Goal: Information Seeking & Learning: Learn about a topic

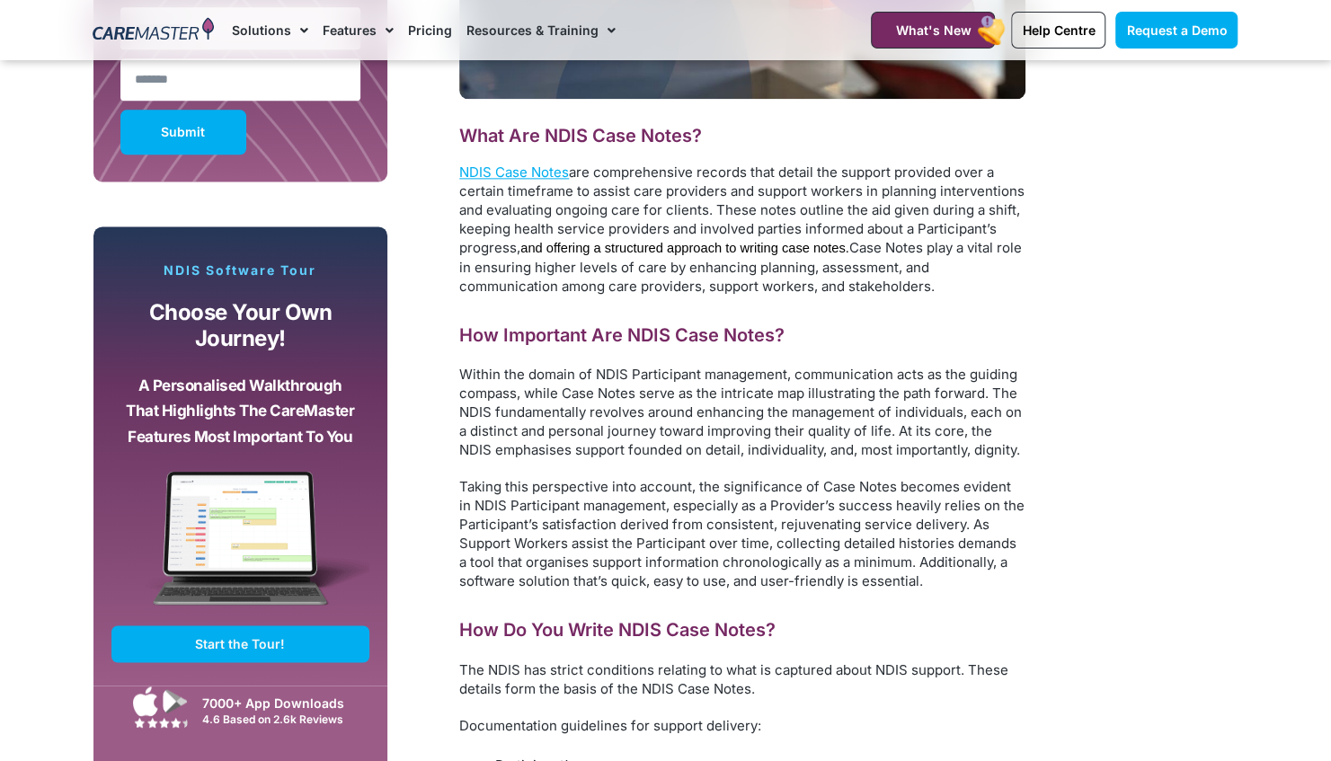
scroll to position [1339, 0]
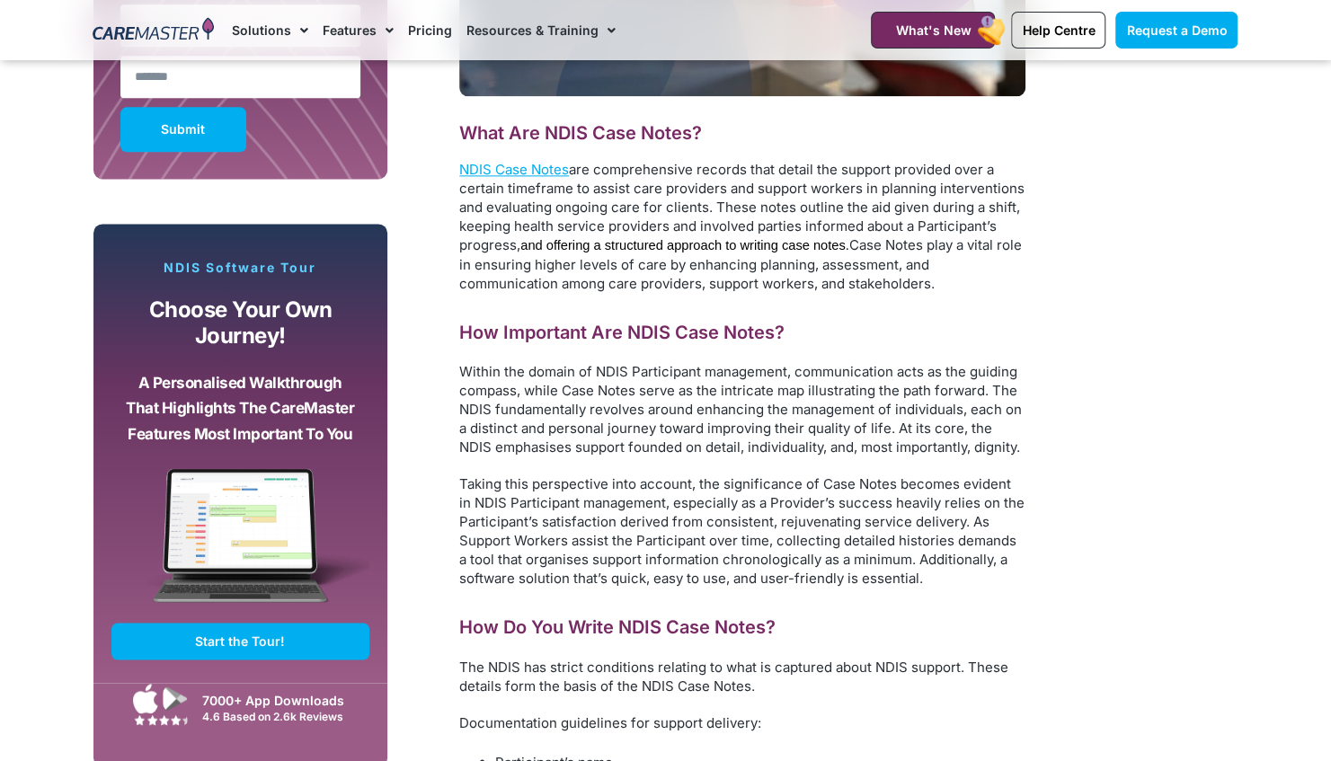
click at [519, 178] on p "NDIS Case Notes are comprehensive records that detail the support provided over…" at bounding box center [742, 226] width 566 height 133
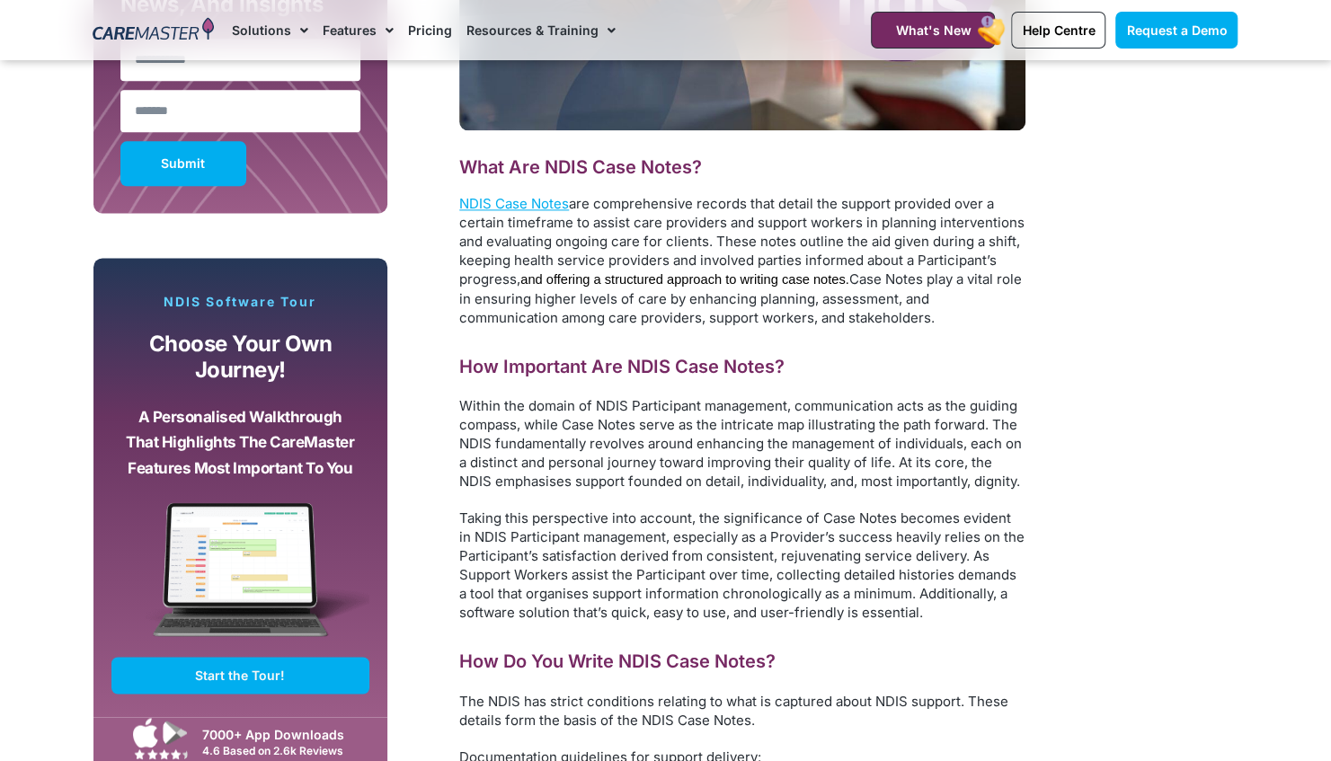
scroll to position [1304, 0]
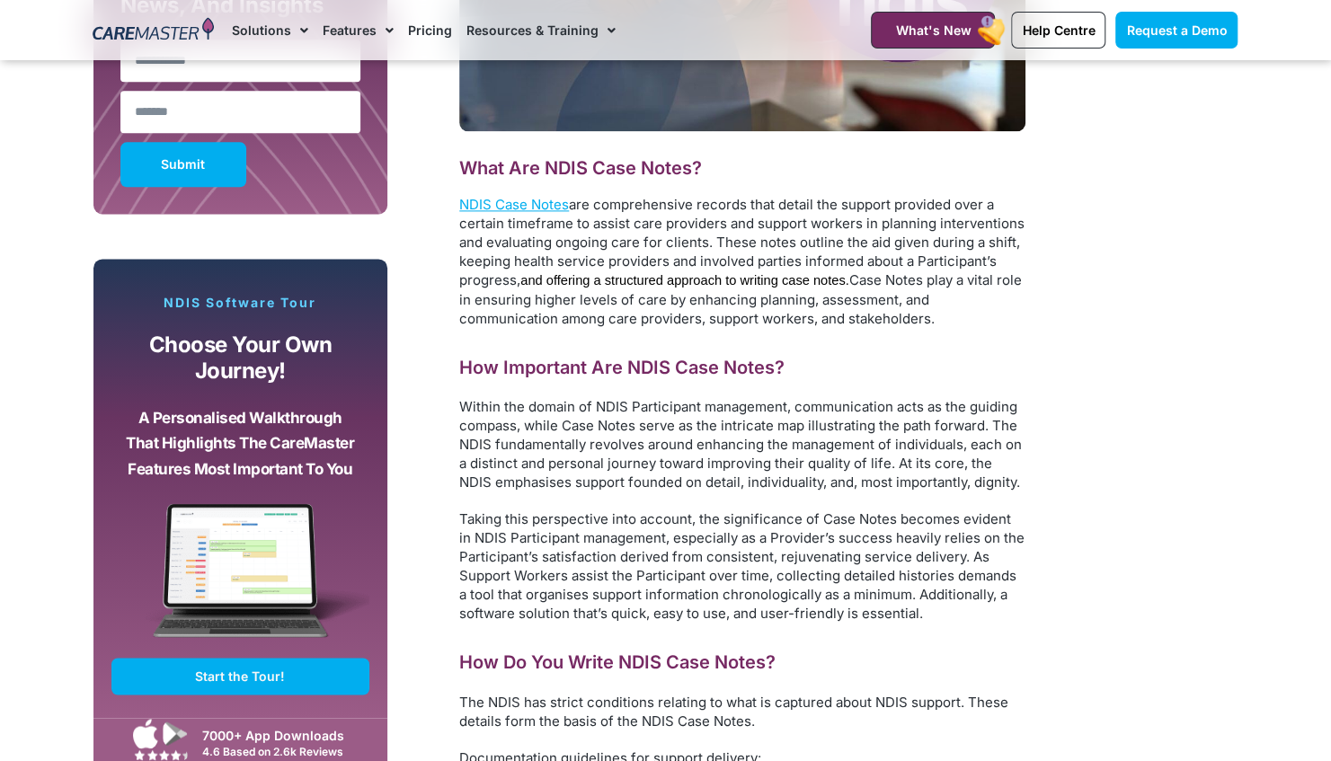
click at [721, 300] on p "NDIS Case Notes are comprehensive records that detail the support provided over…" at bounding box center [742, 261] width 566 height 133
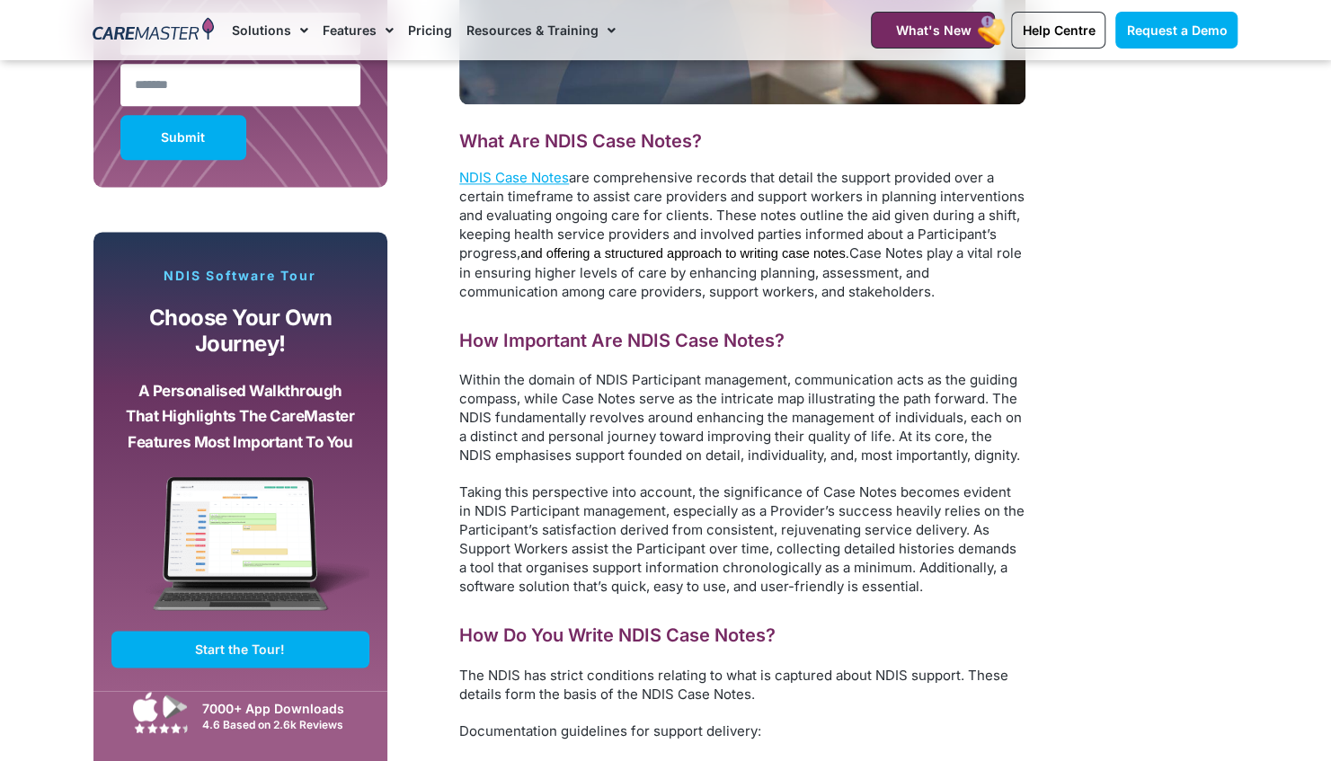
scroll to position [1329, 0]
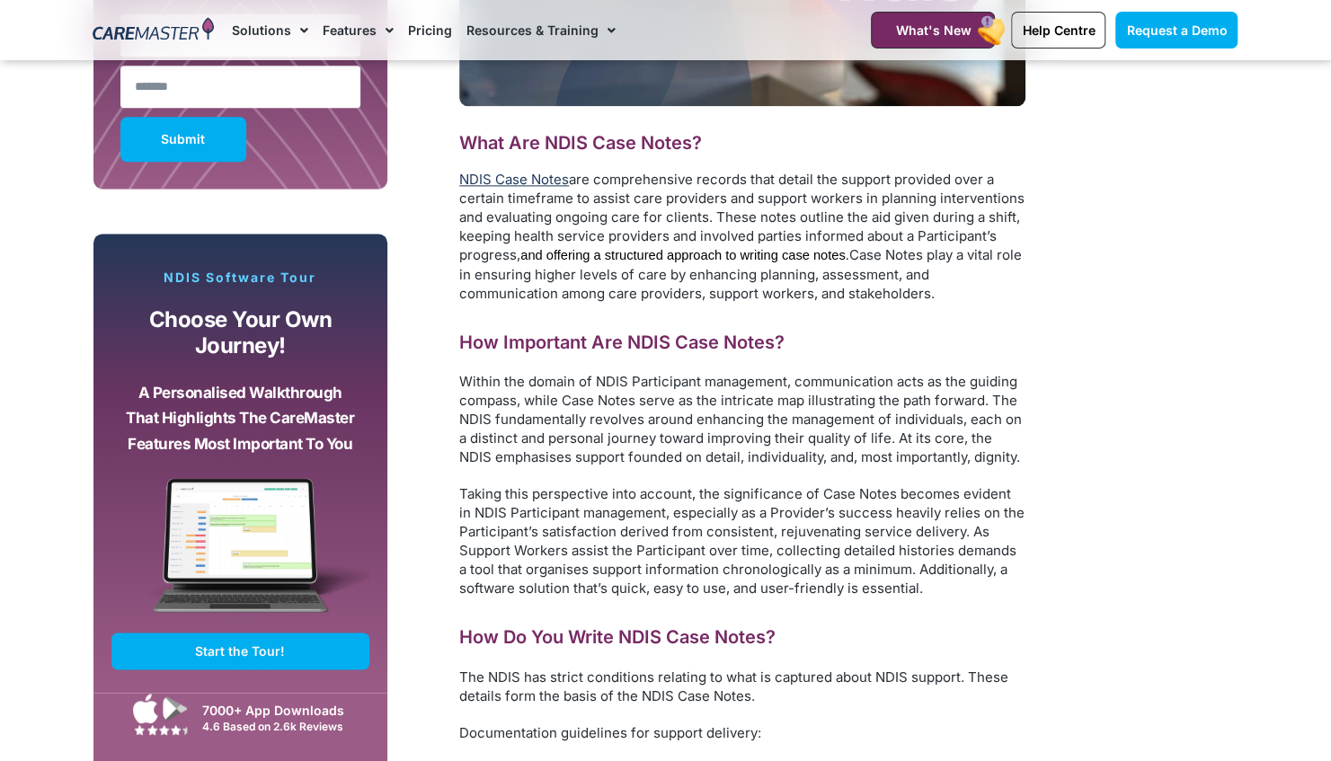
click at [519, 180] on link "NDIS Case Notes" at bounding box center [514, 179] width 110 height 17
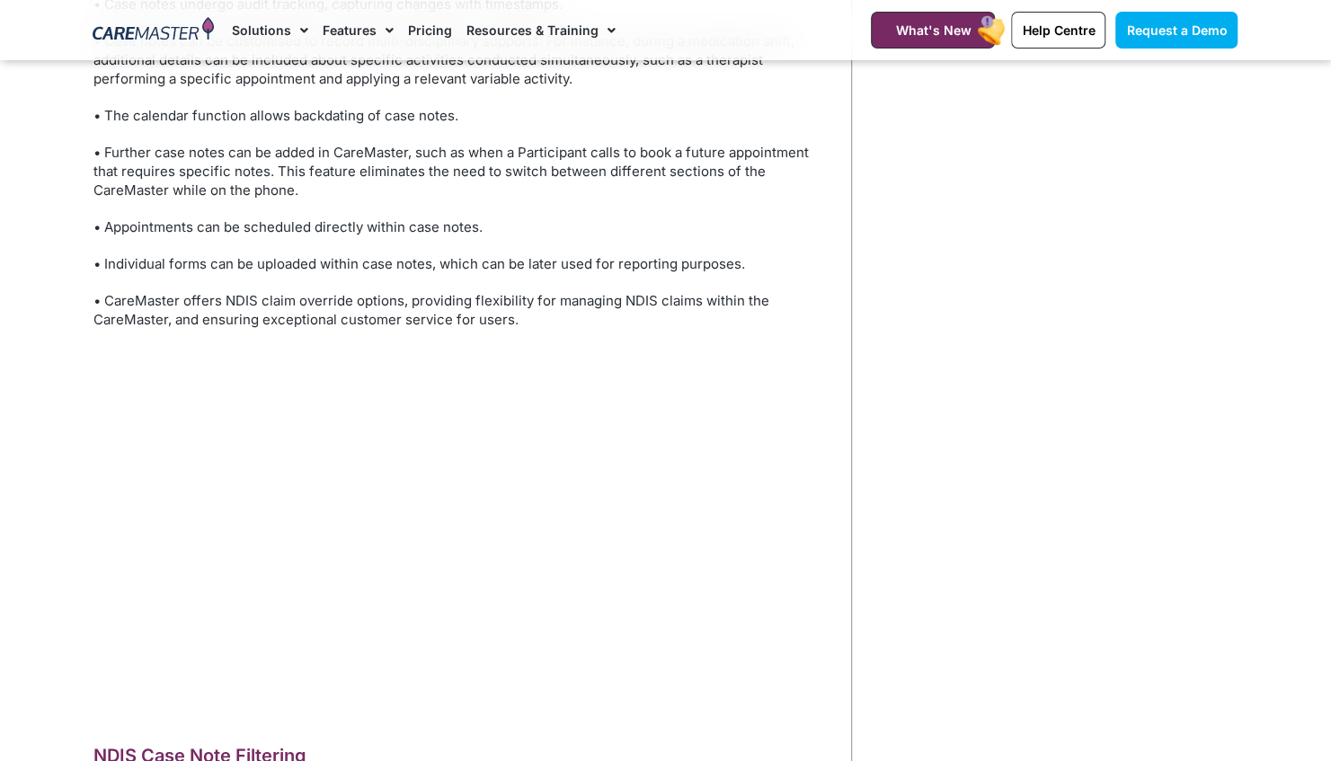
scroll to position [2093, 0]
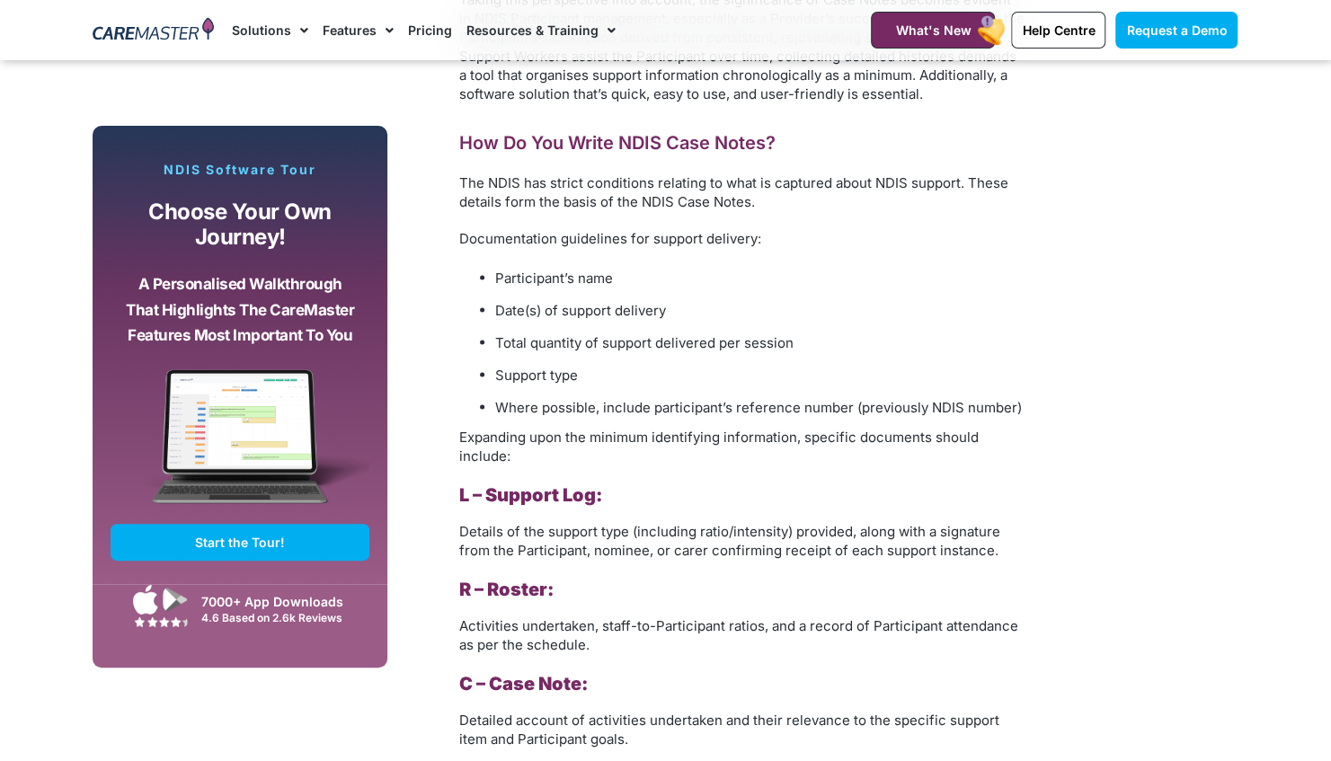
scroll to position [1849, 0]
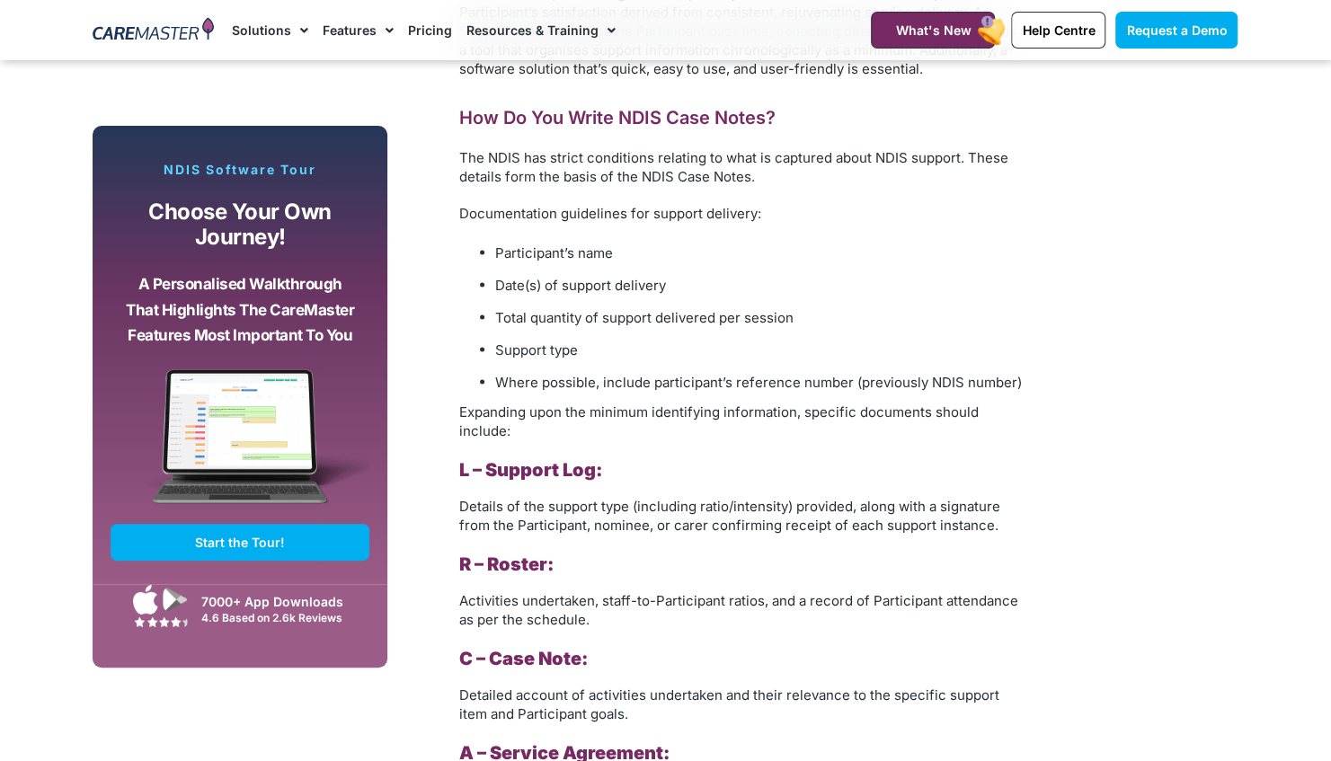
click at [640, 335] on ul "Participant’s name Date(s) of support delivery Total quantity of support delive…" at bounding box center [742, 317] width 566 height 155
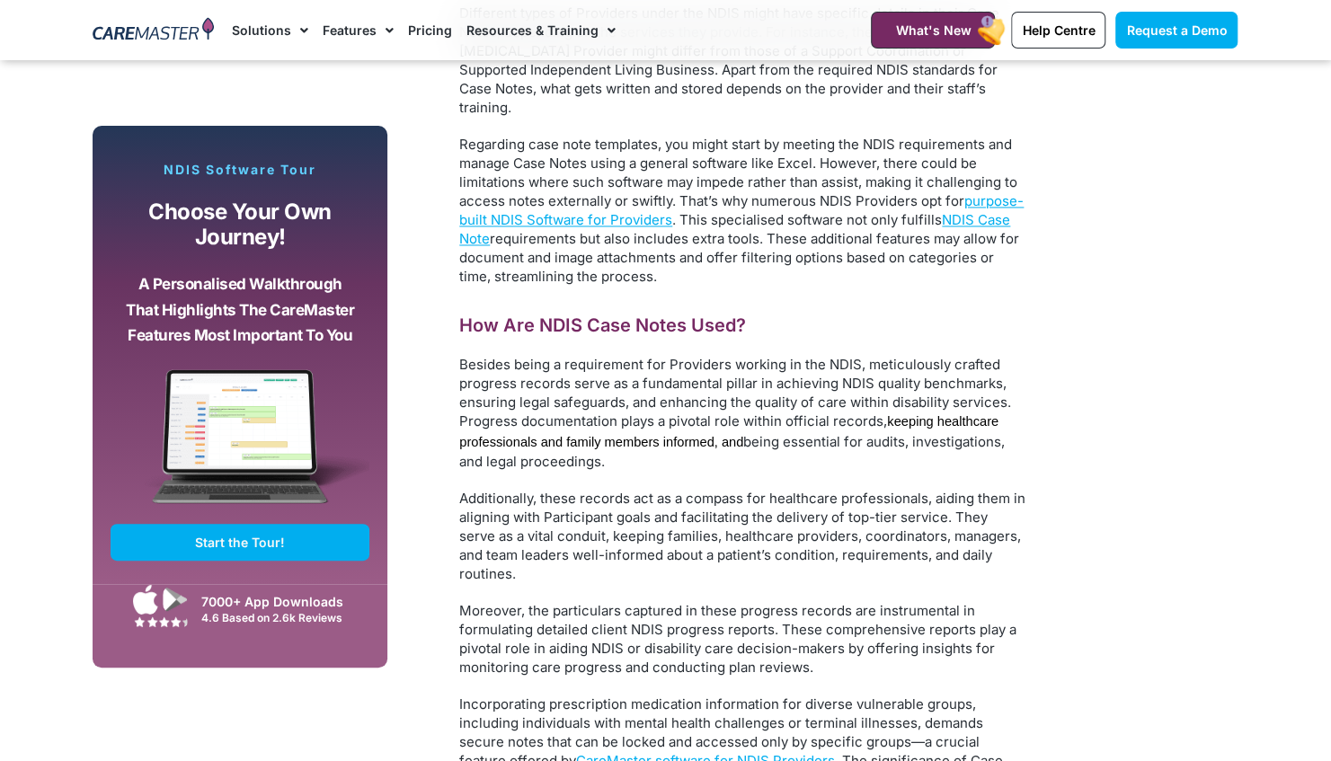
scroll to position [5566, 0]
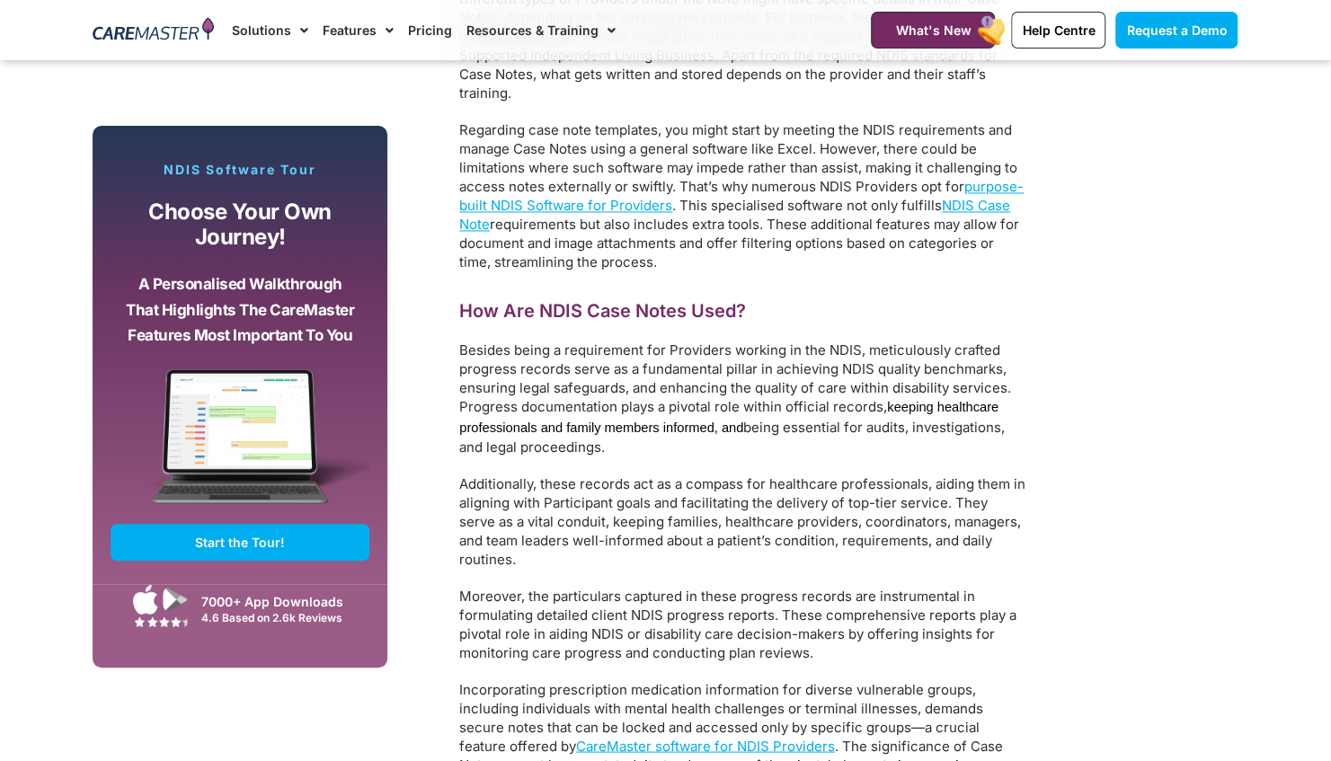
click at [642, 474] on span "Additionally, these records act as a compass for healthcare professionals, aidi…" at bounding box center [742, 520] width 566 height 93
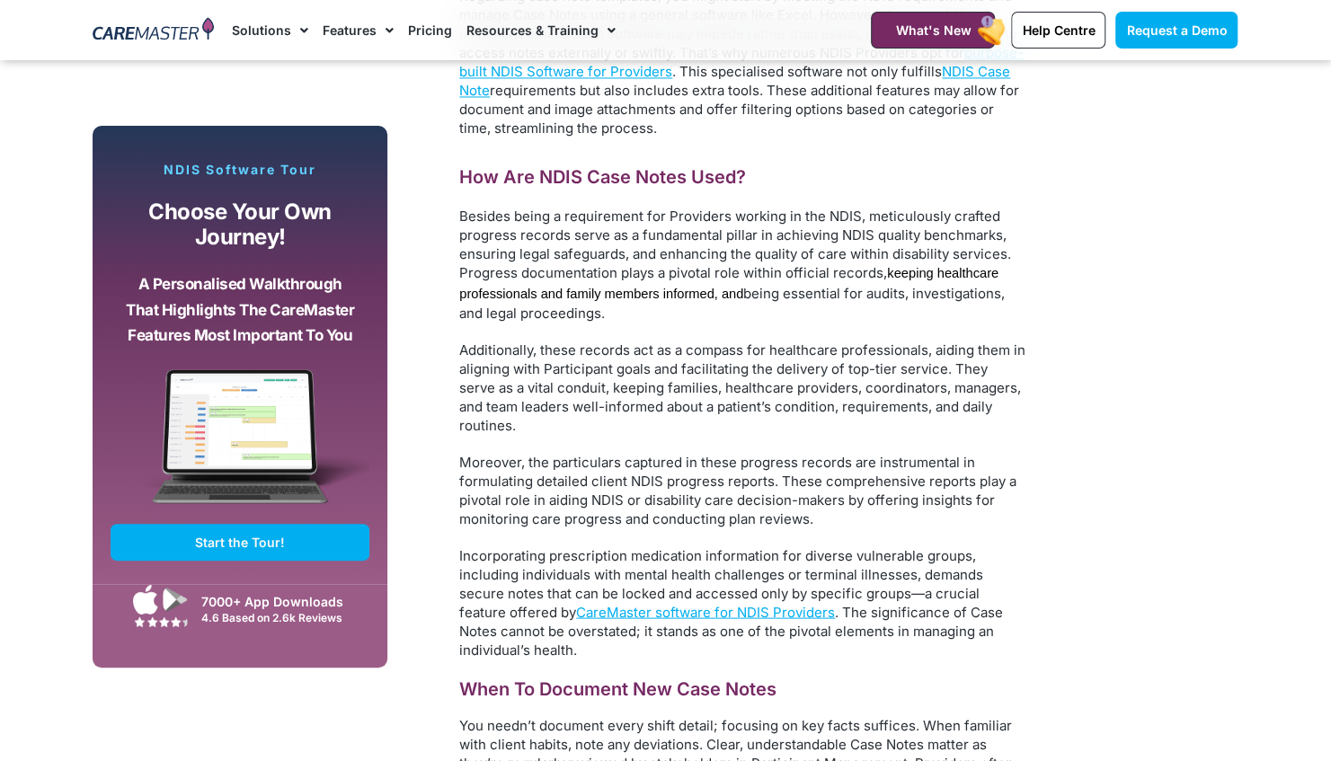
scroll to position [5699, 0]
click at [614, 341] on span "Additionally, these records act as a compass for healthcare professionals, aidi…" at bounding box center [742, 387] width 566 height 93
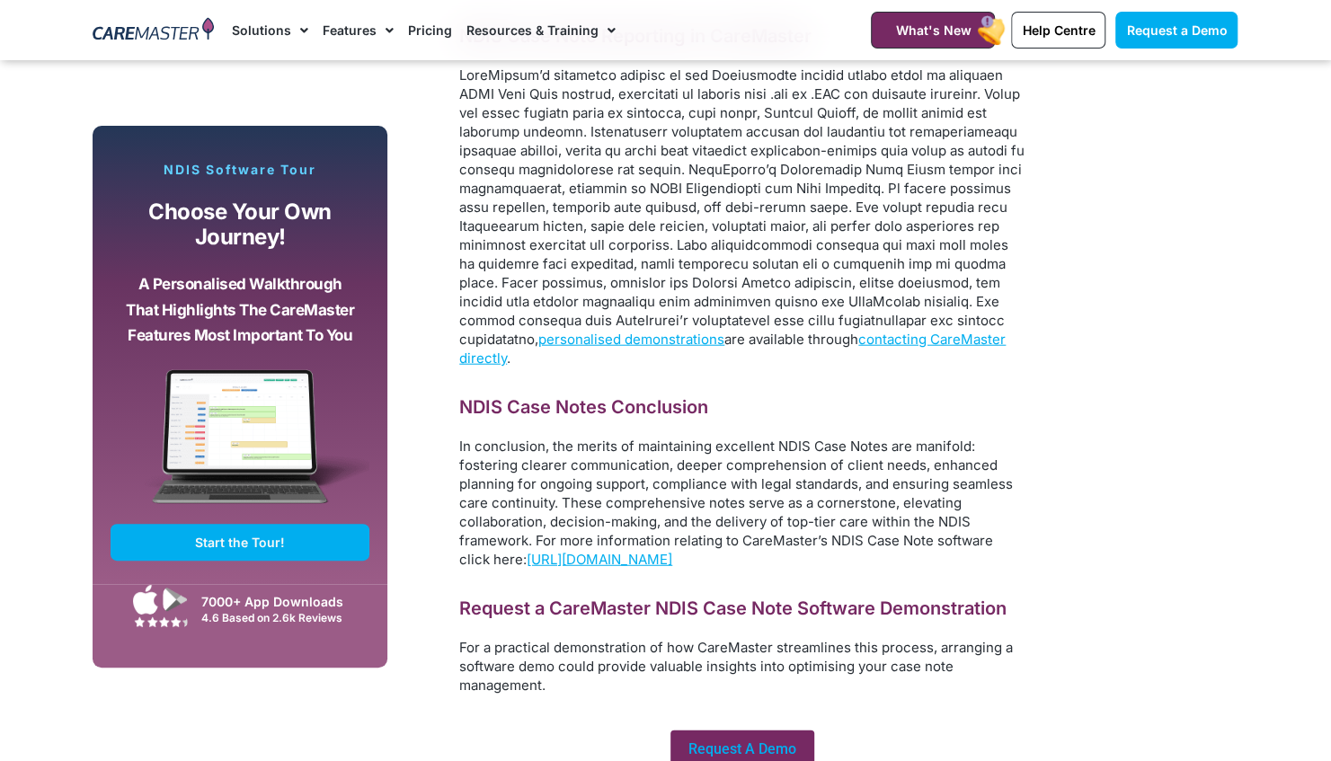
scroll to position [10431, 0]
